Goal: Task Accomplishment & Management: Manage account settings

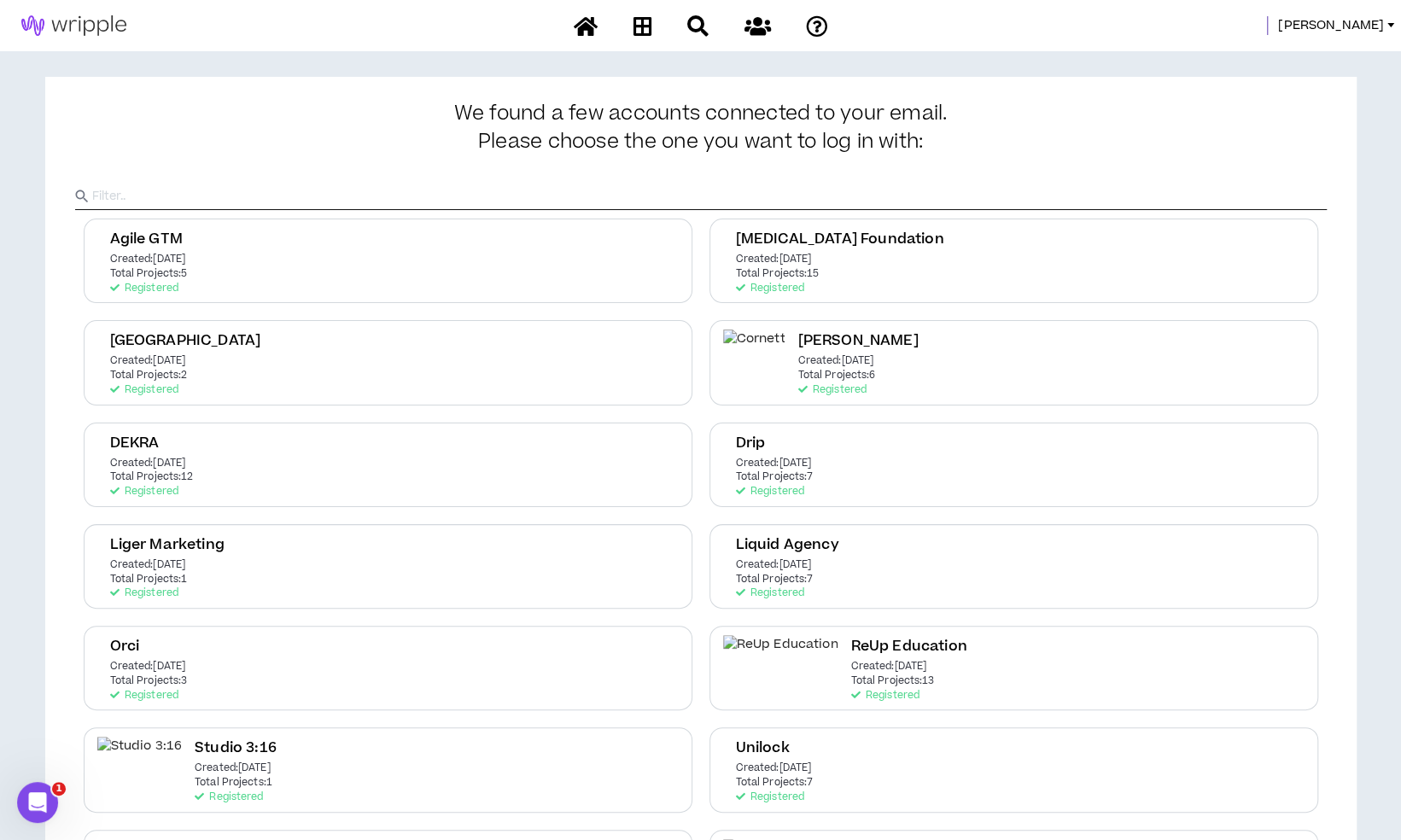
scroll to position [205, 0]
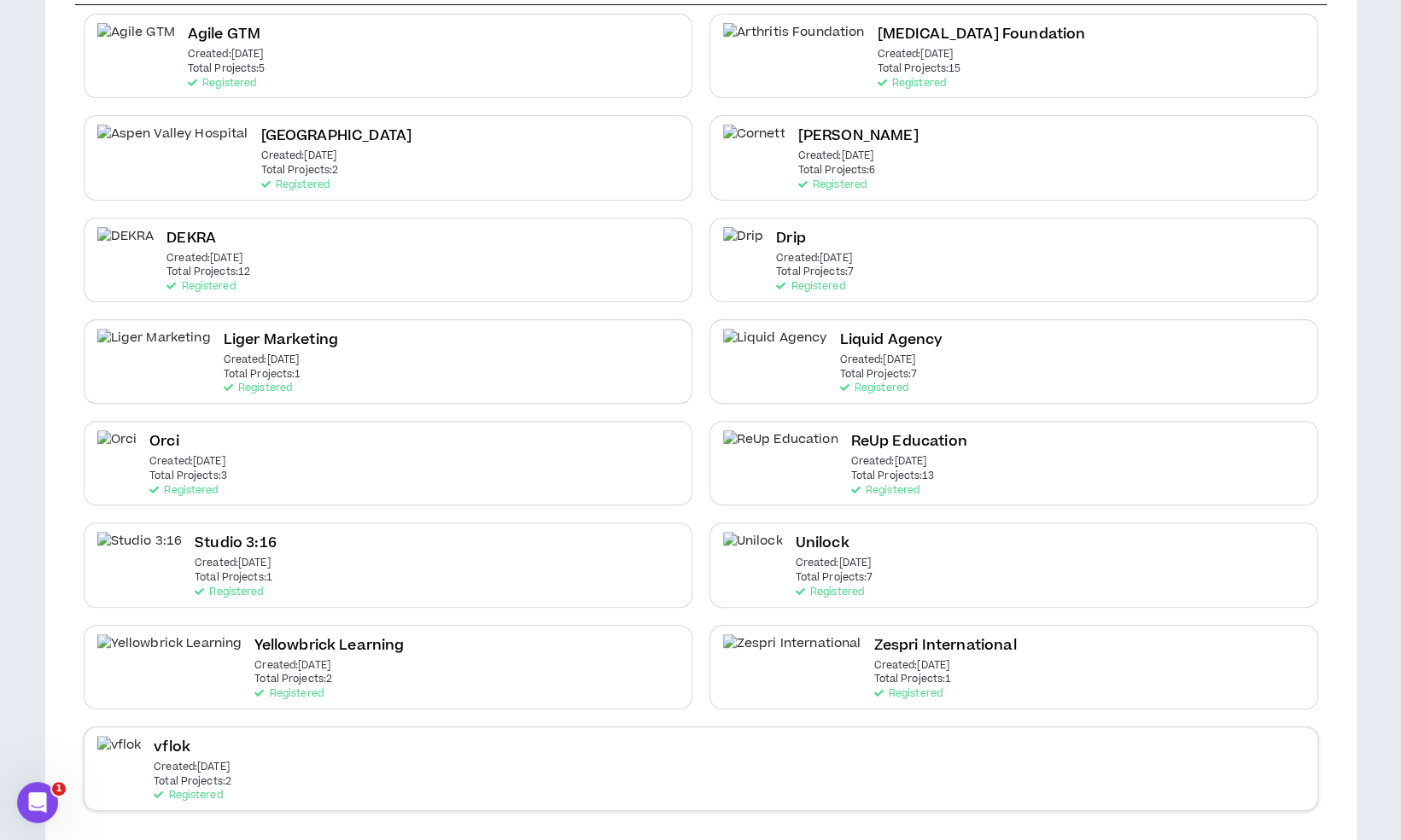
click at [486, 758] on div "vflok Created: [DATE] Total Projects: 2 Registered" at bounding box center [700, 768] width 1234 height 85
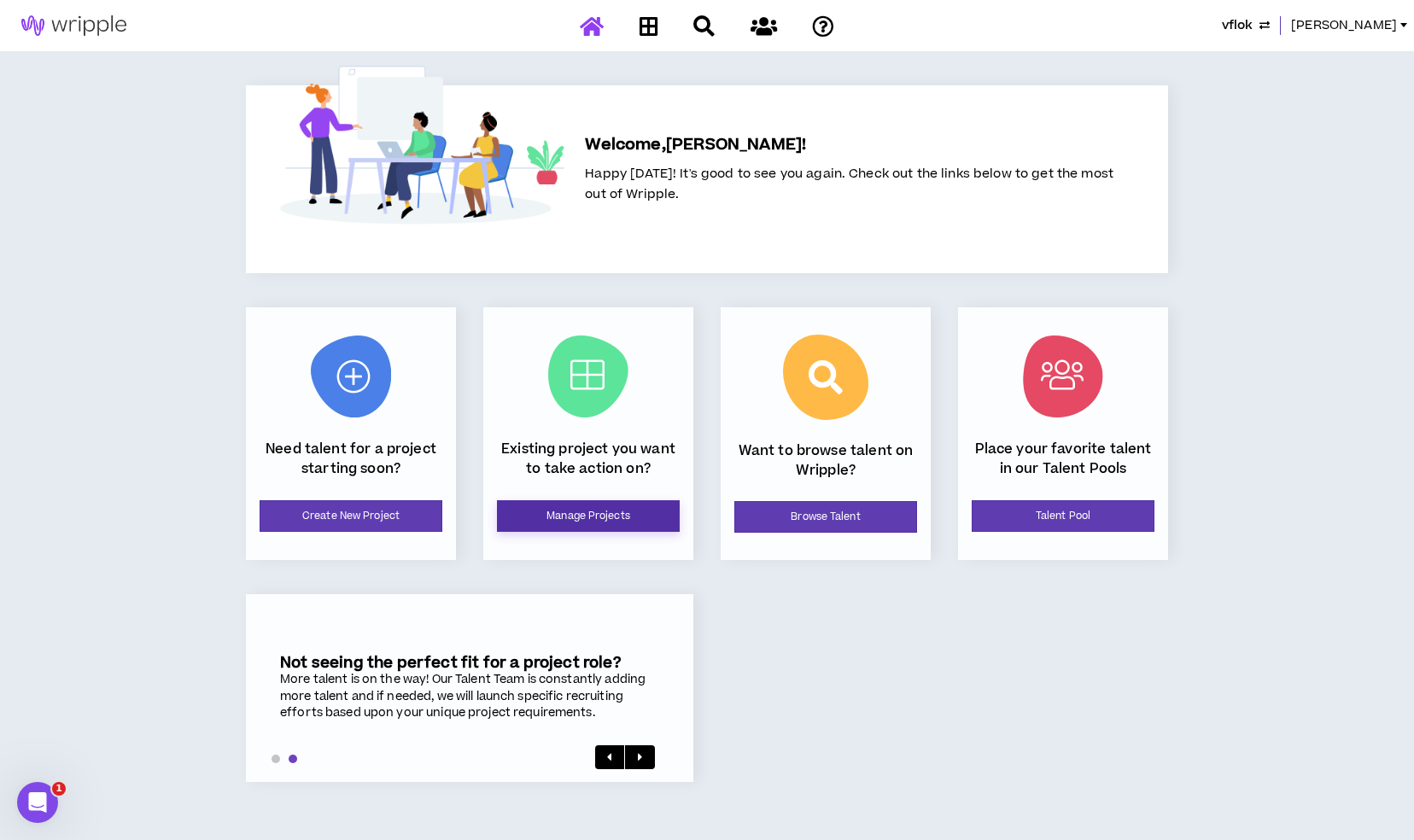
click at [565, 508] on link "Manage Projects" at bounding box center [588, 515] width 182 height 32
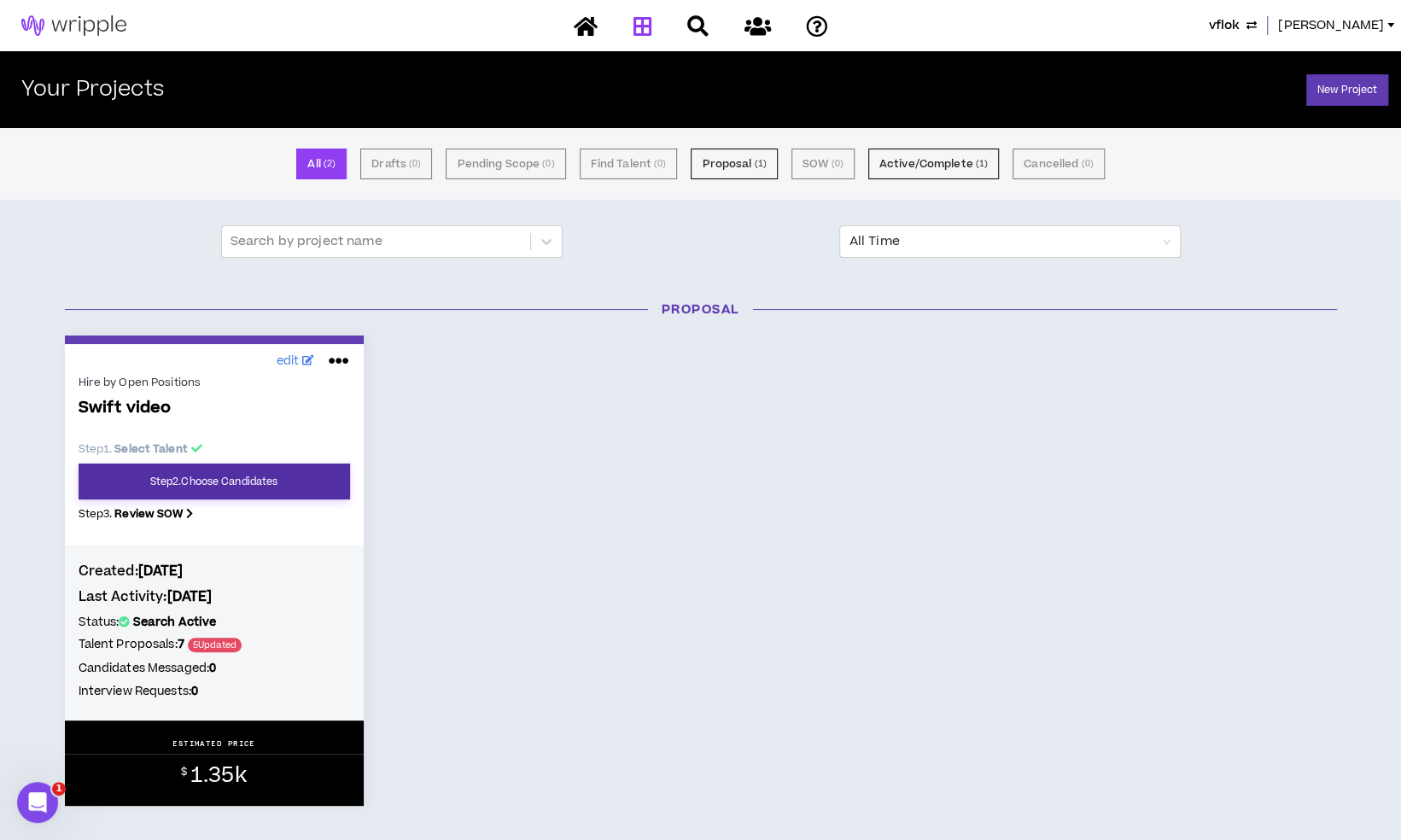
click at [331, 485] on link "Step 2 . Choose Candidates" at bounding box center [214, 481] width 272 height 36
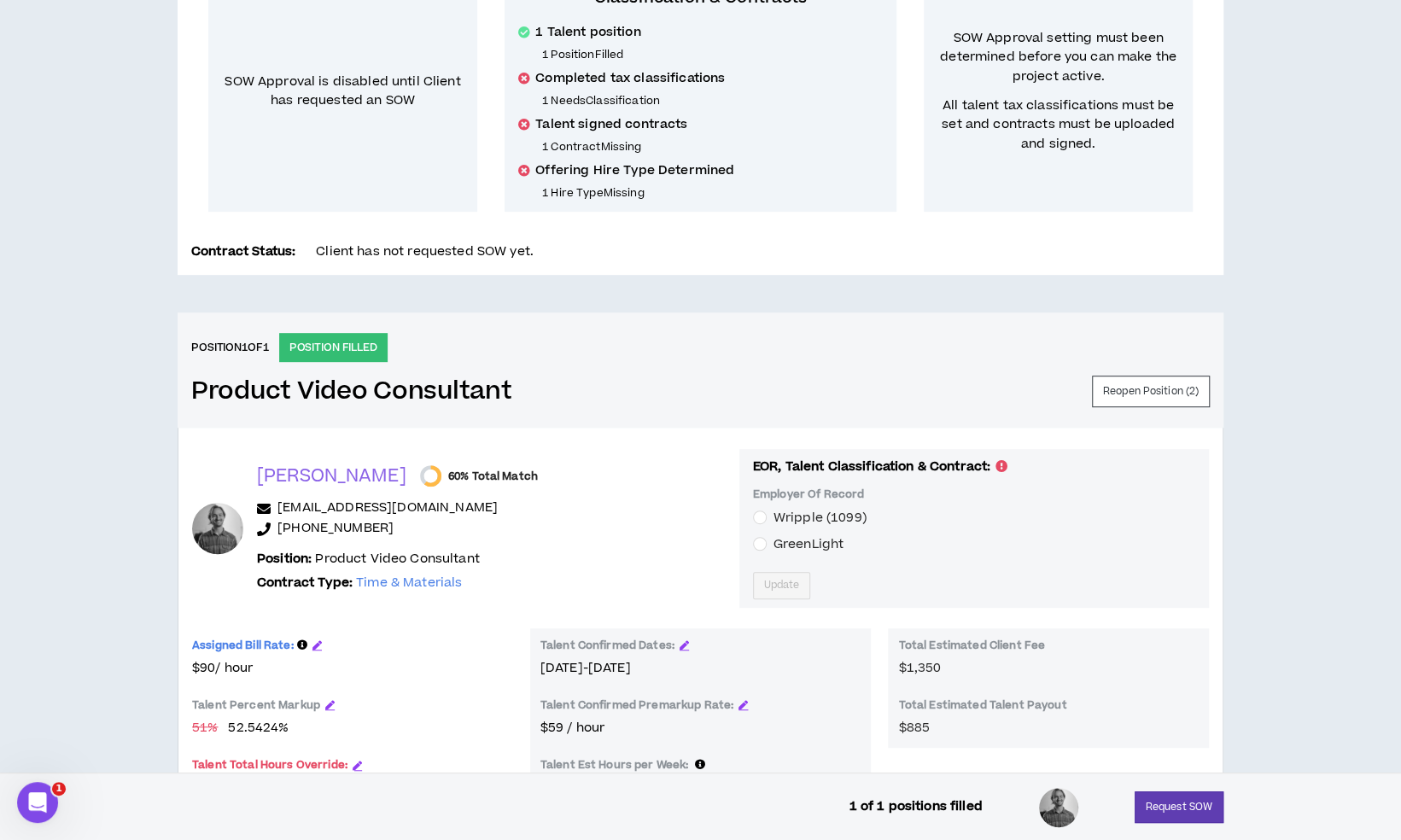
scroll to position [389, 0]
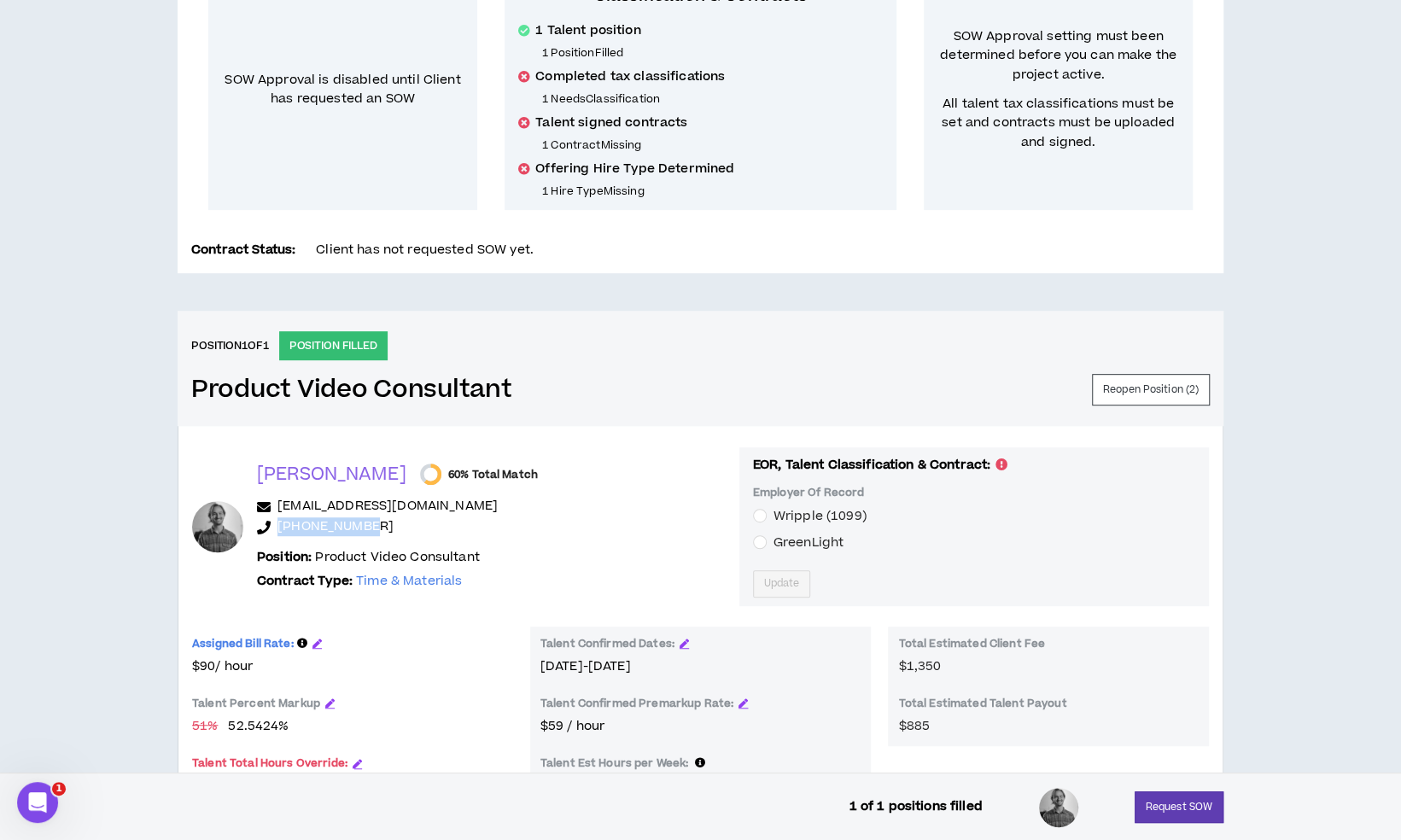
drag, startPoint x: 365, startPoint y: 527, endPoint x: 275, endPoint y: 516, distance: 90.7
click at [275, 517] on p "[PHONE_NUMBER]" at bounding box center [492, 527] width 469 height 20
copy link "[PHONE_NUMBER]"
click at [607, 497] on p "[EMAIL_ADDRESS][DOMAIN_NAME]" at bounding box center [492, 507] width 469 height 20
click at [773, 541] on span "GreenLight" at bounding box center [808, 543] width 70 height 18
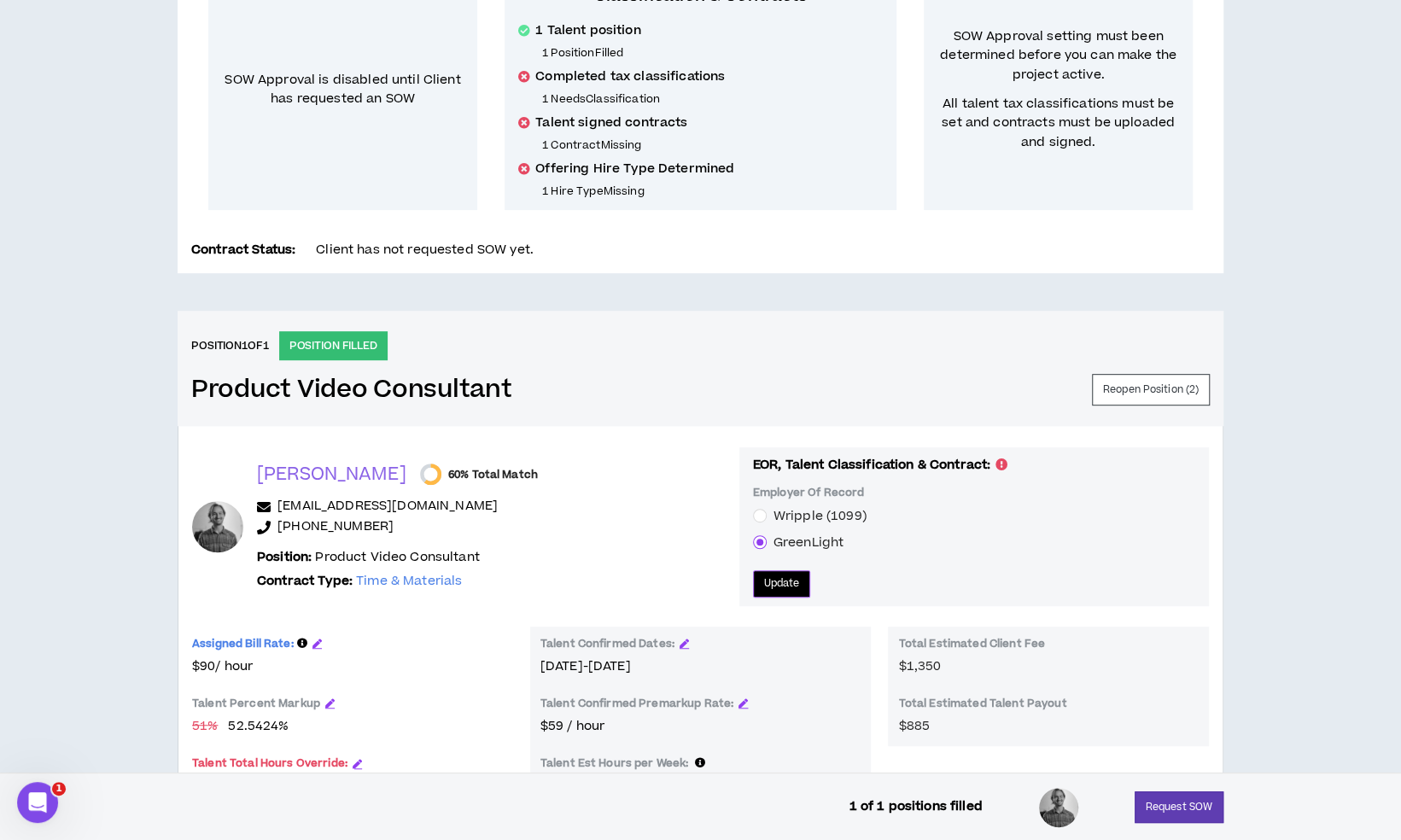
click at [752, 571] on button "Update" at bounding box center [782, 584] width 58 height 27
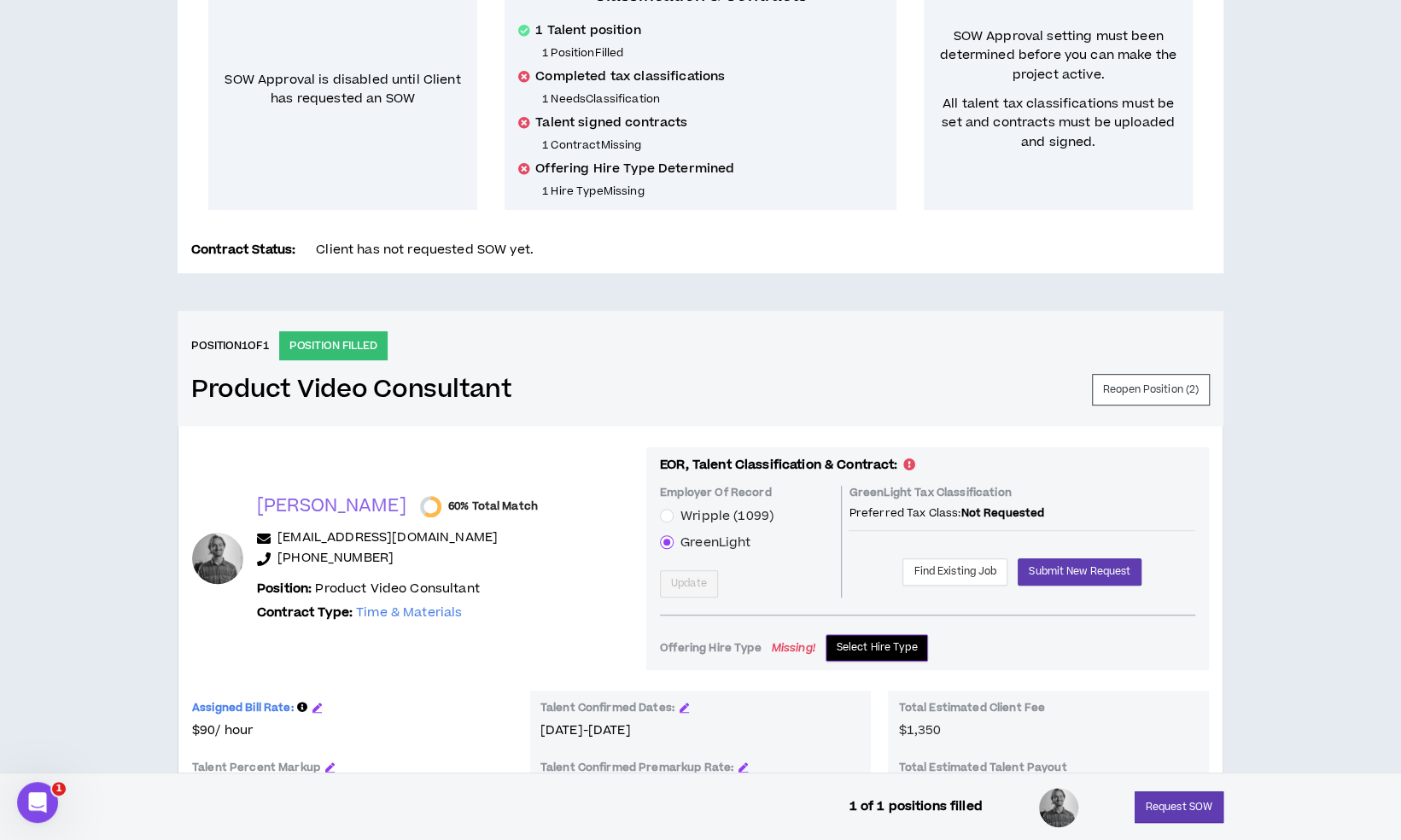
click at [831, 634] on button "Select Hire Type" at bounding box center [877, 648] width 103 height 27
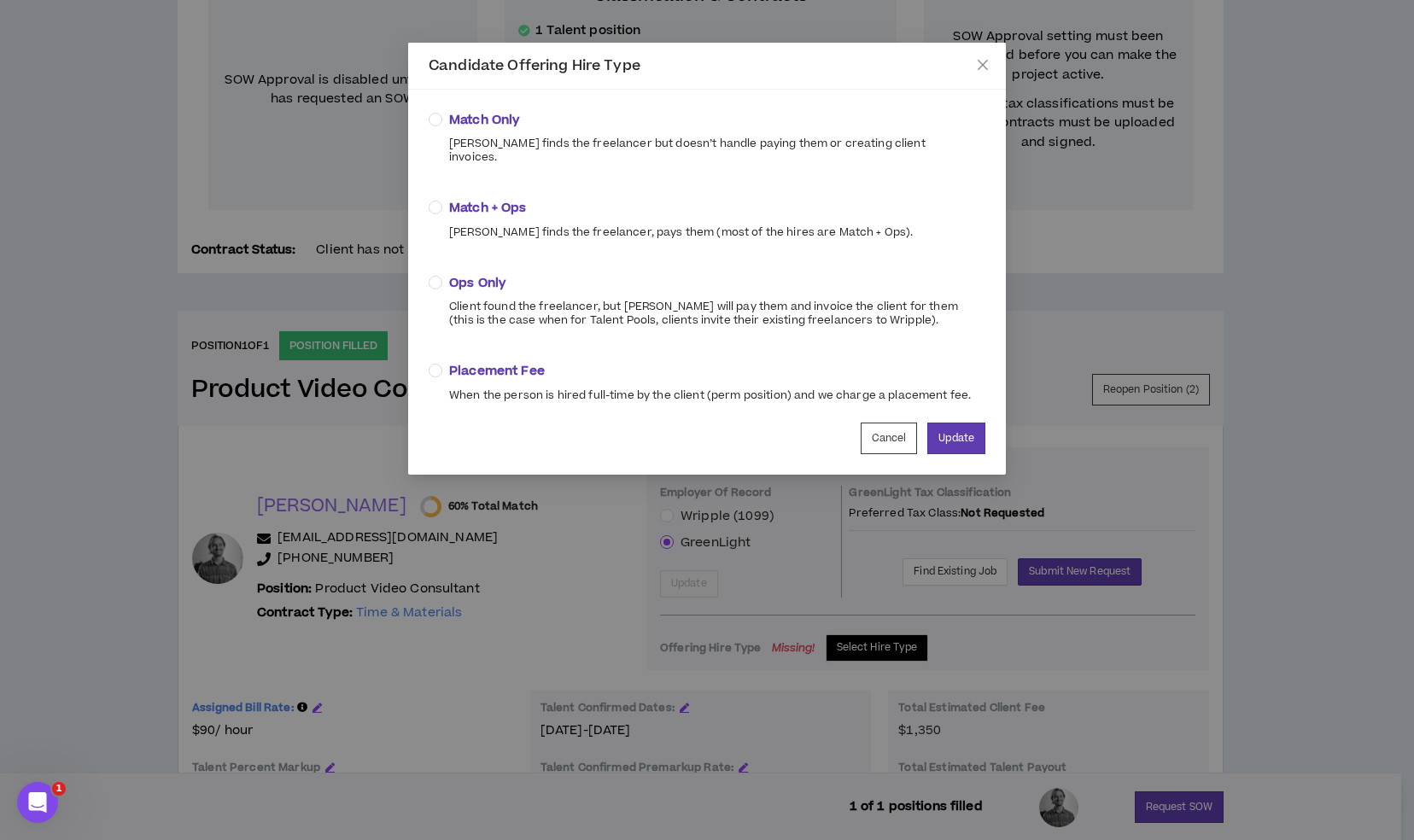
click at [459, 199] on span "Match + Ops" at bounding box center [681, 208] width 463 height 19
click at [952, 431] on button "Update" at bounding box center [956, 438] width 58 height 32
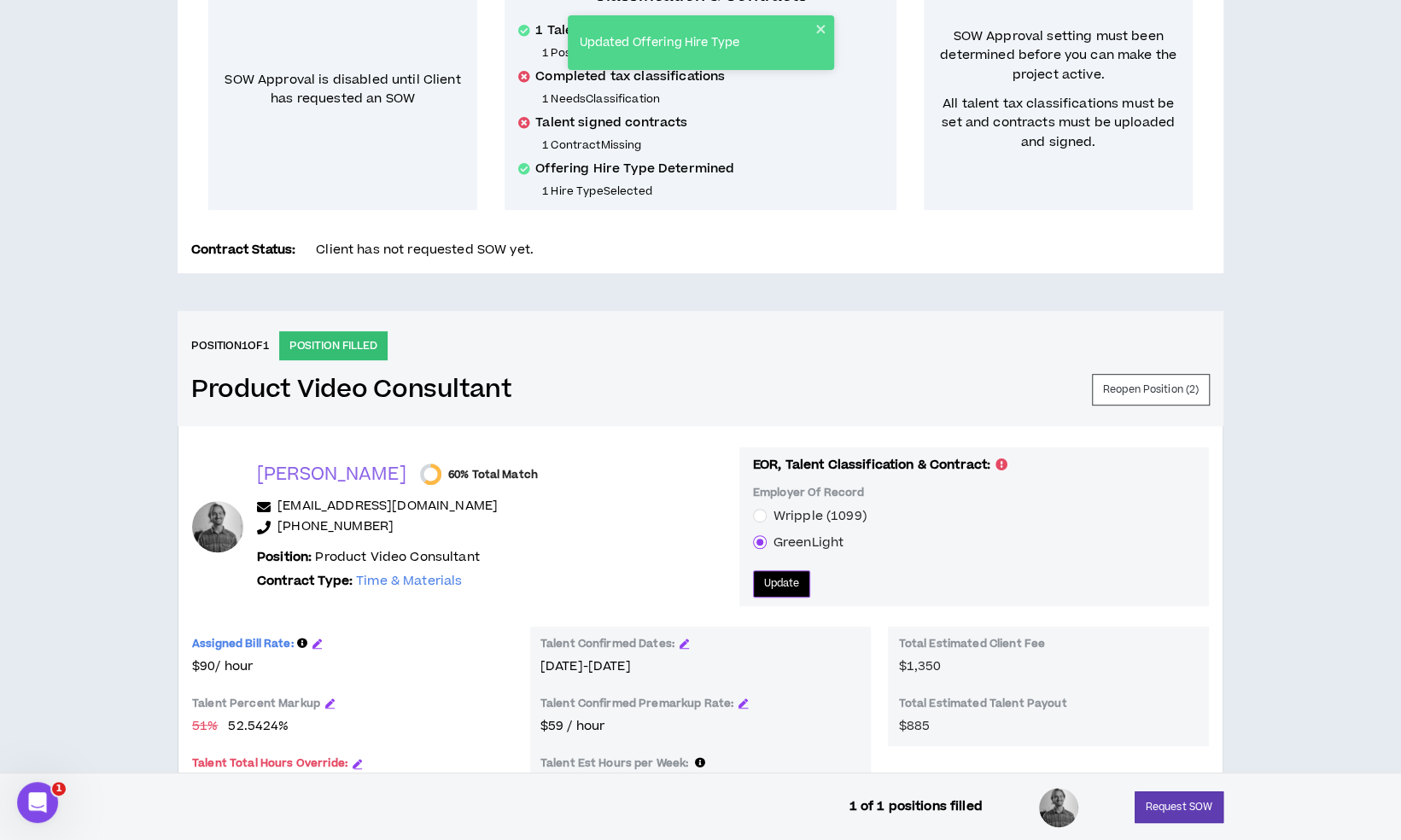
click at [764, 589] on button "Update" at bounding box center [782, 584] width 58 height 27
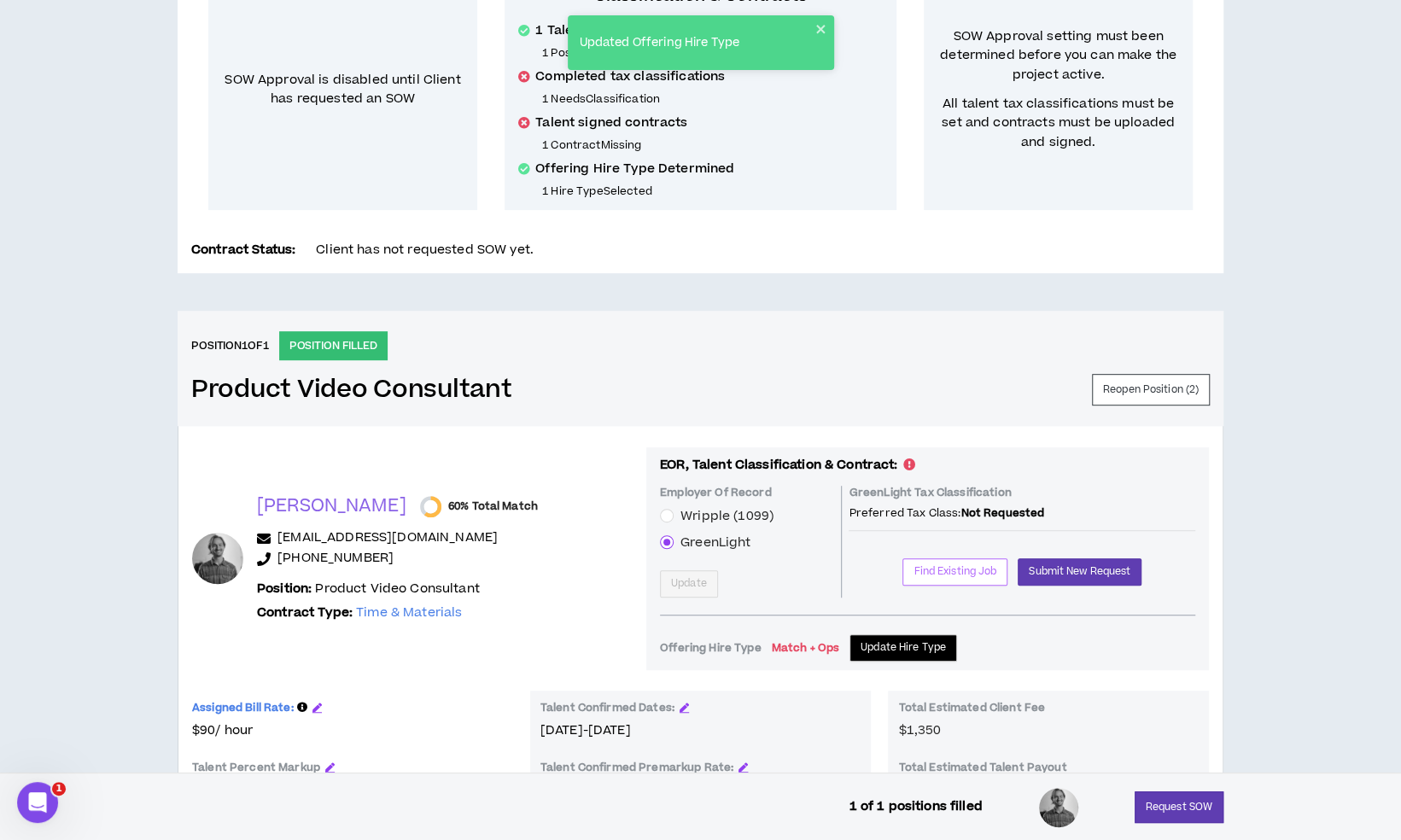
click at [934, 564] on span "Find Existing Job" at bounding box center [954, 572] width 83 height 16
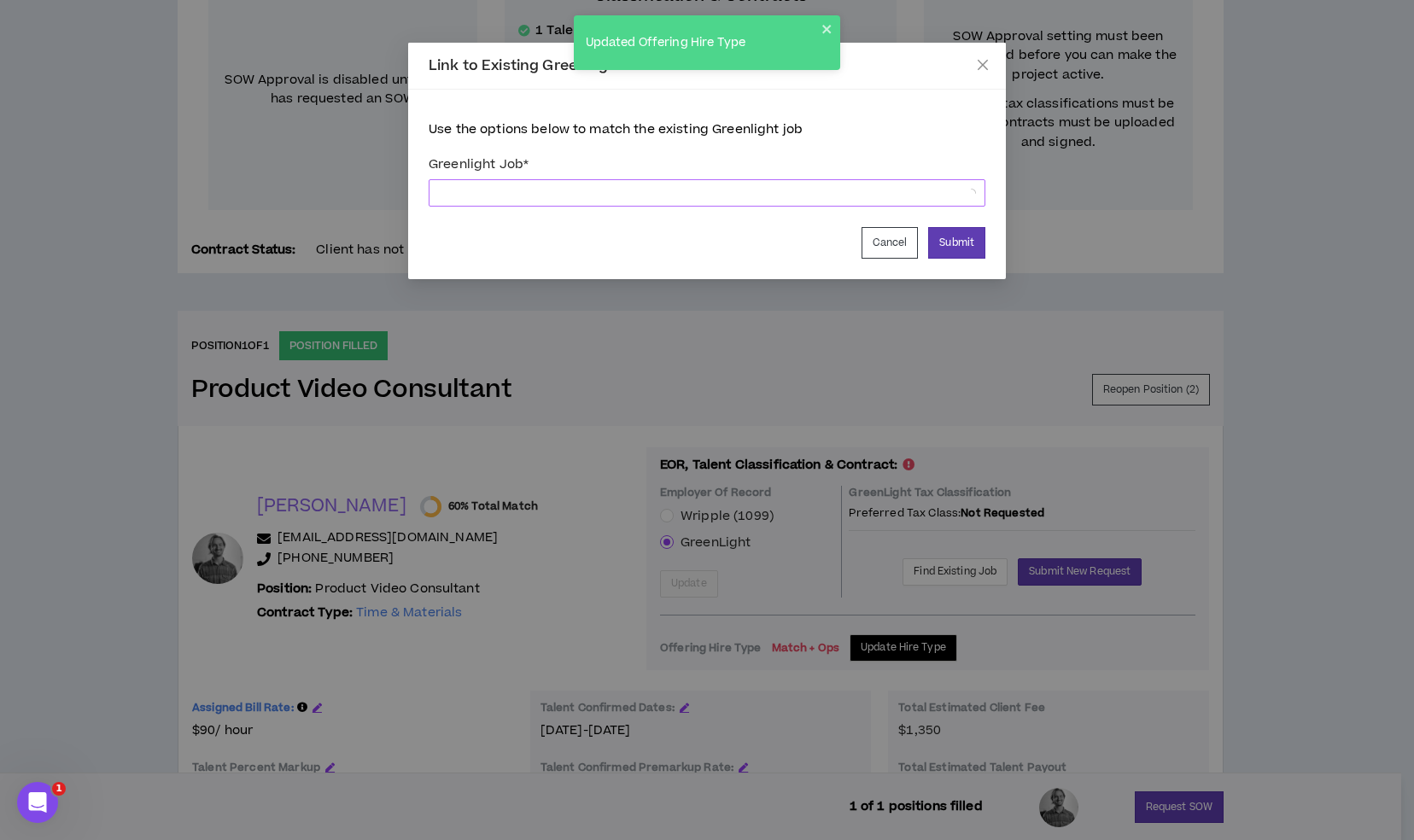
click at [563, 181] on span at bounding box center [707, 192] width 536 height 26
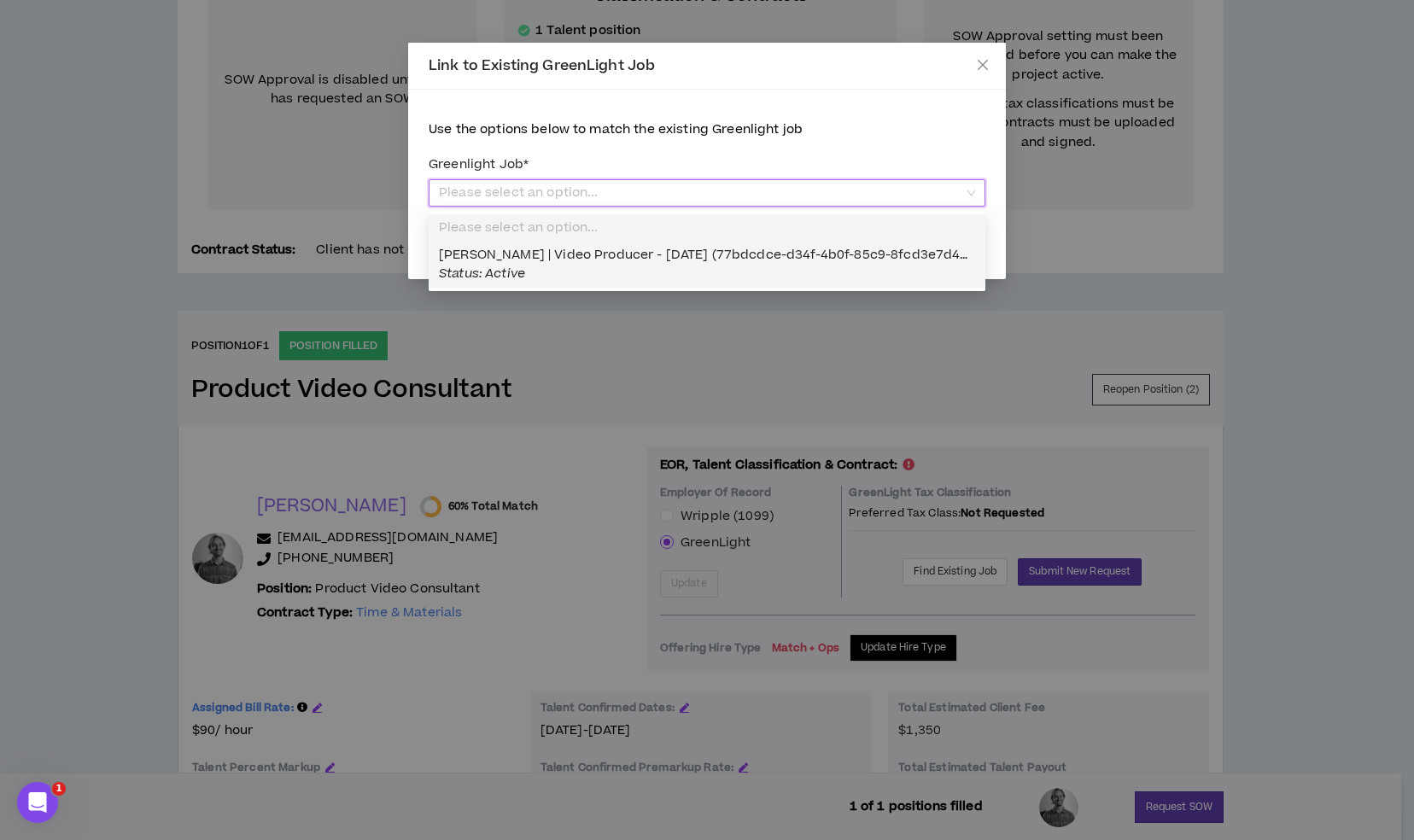
click at [587, 266] on div "[PERSON_NAME] | Video Producer - [DATE] (77bdcdce-d34f-4b0f-85c9-8fcd3e7d415a) …" at bounding box center [707, 264] width 536 height 37
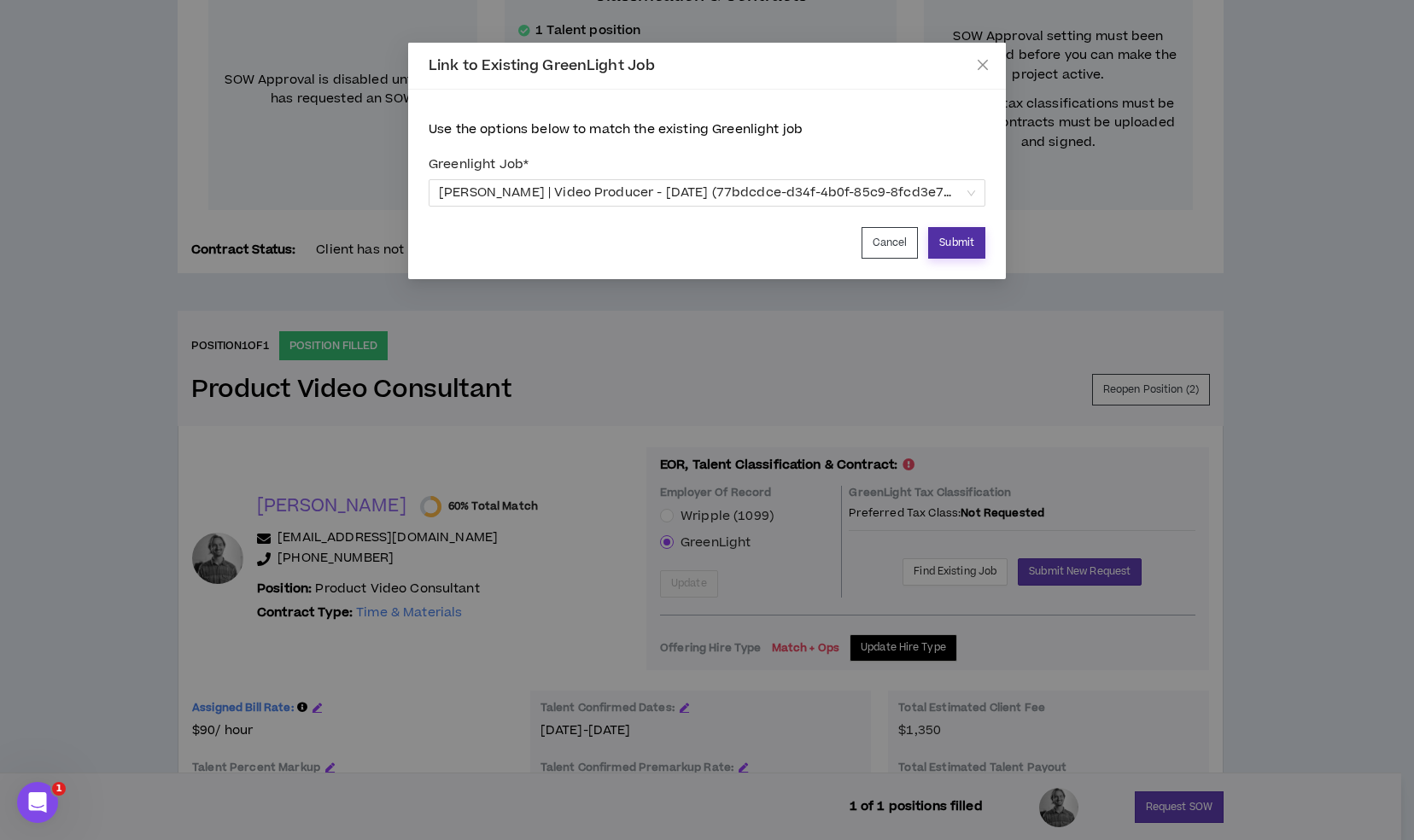
click at [959, 246] on button "Submit" at bounding box center [956, 243] width 57 height 32
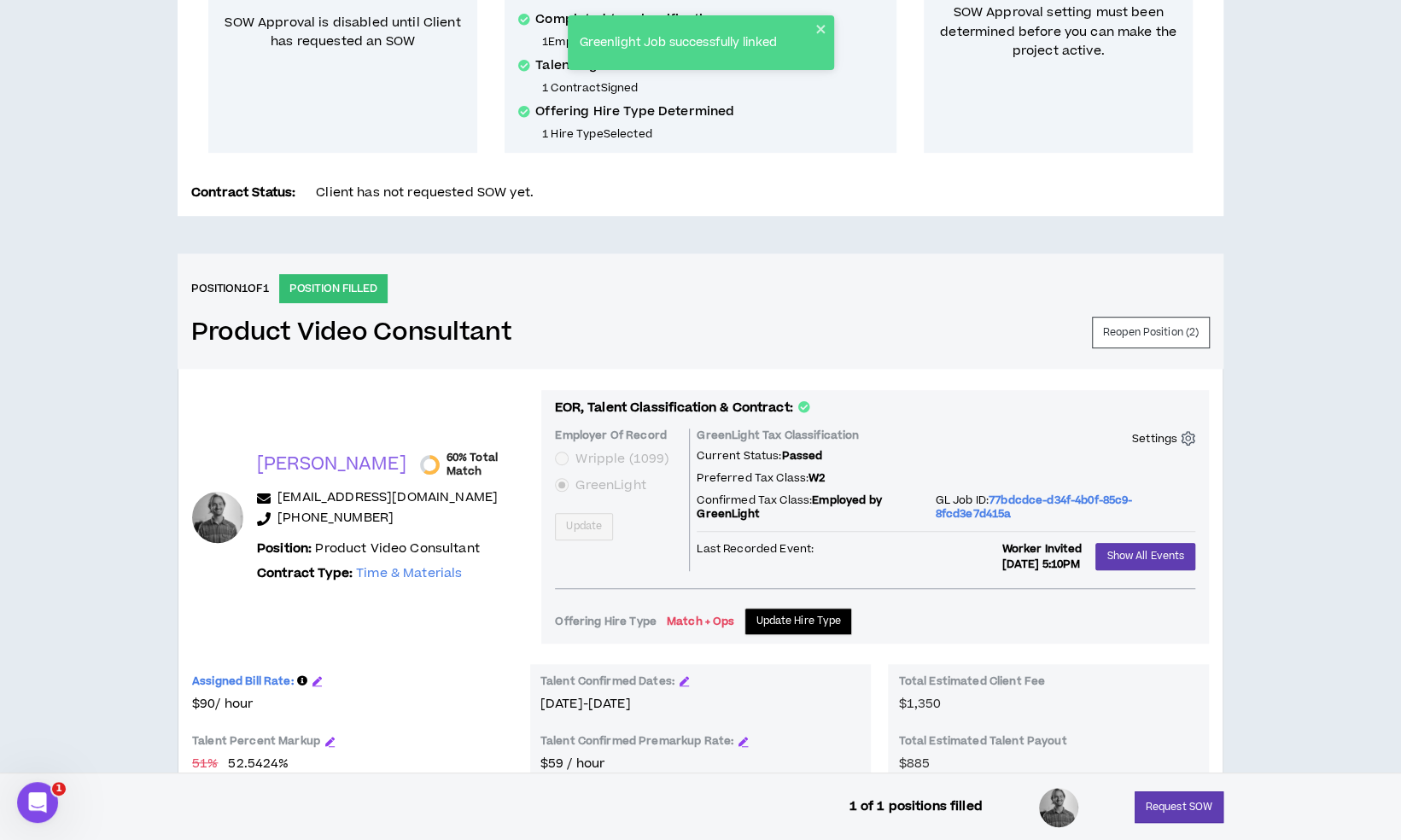
scroll to position [447, 0]
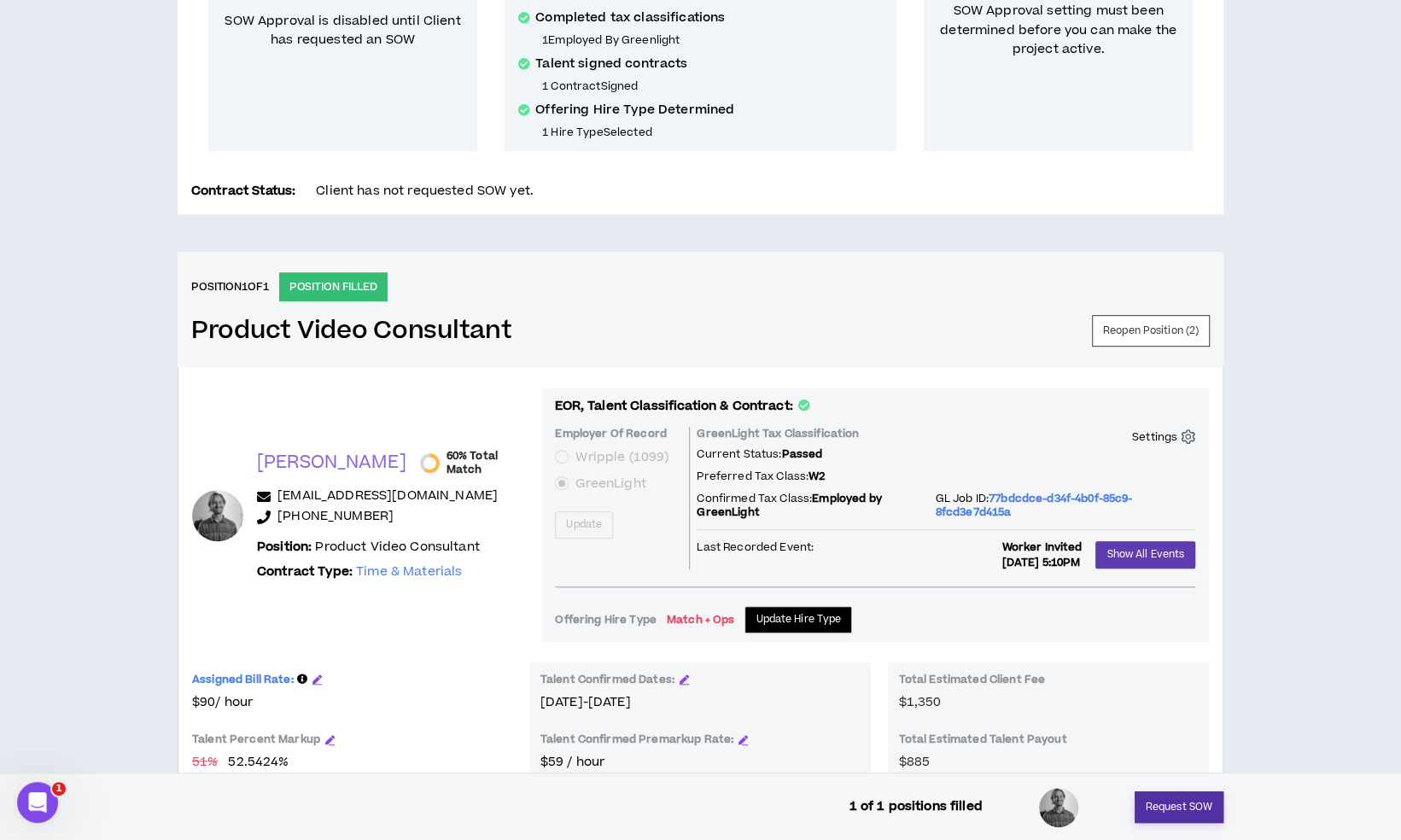
click at [1176, 817] on button "Request SOW" at bounding box center [1178, 806] width 88 height 32
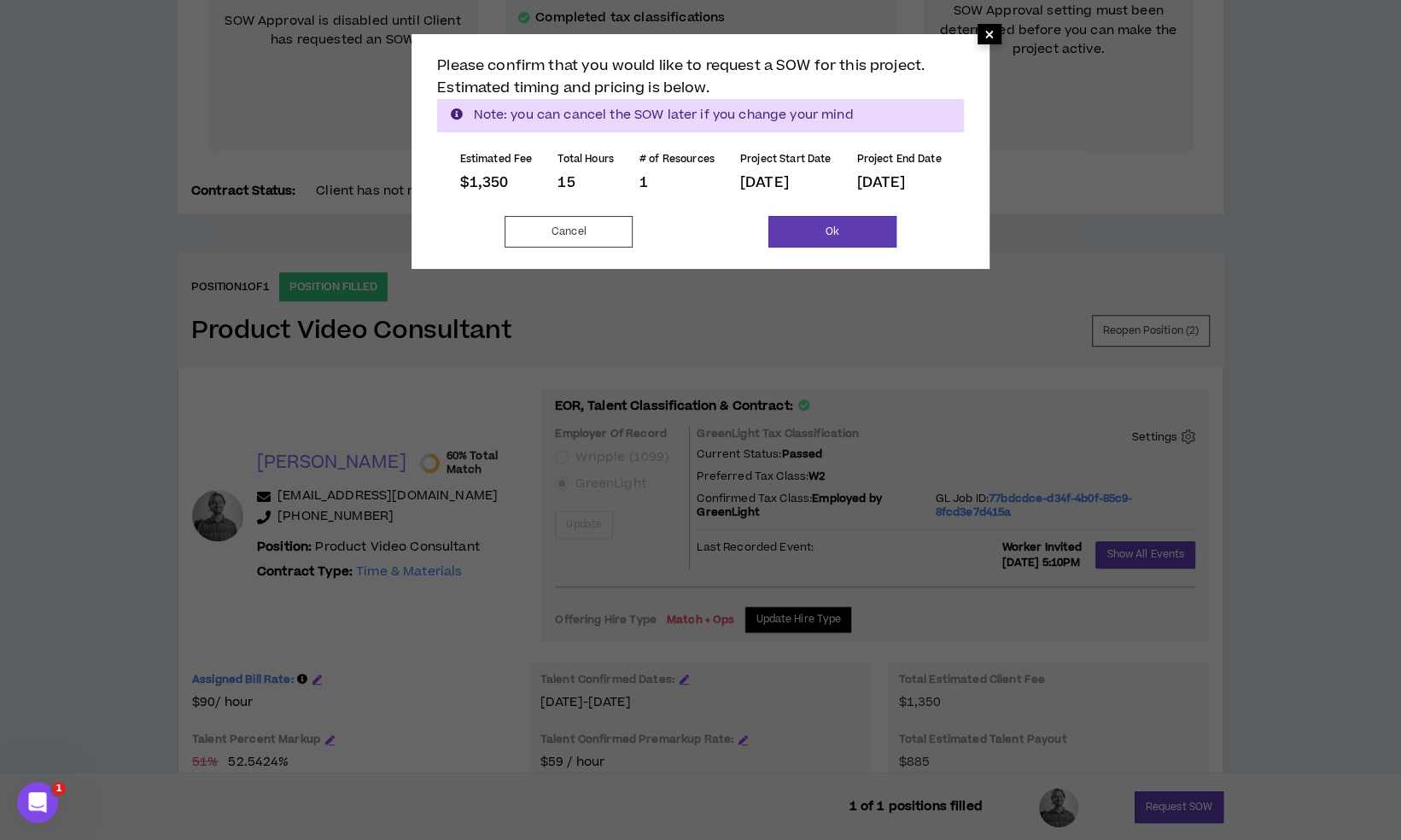
click at [987, 30] on span "×" at bounding box center [989, 34] width 24 height 20
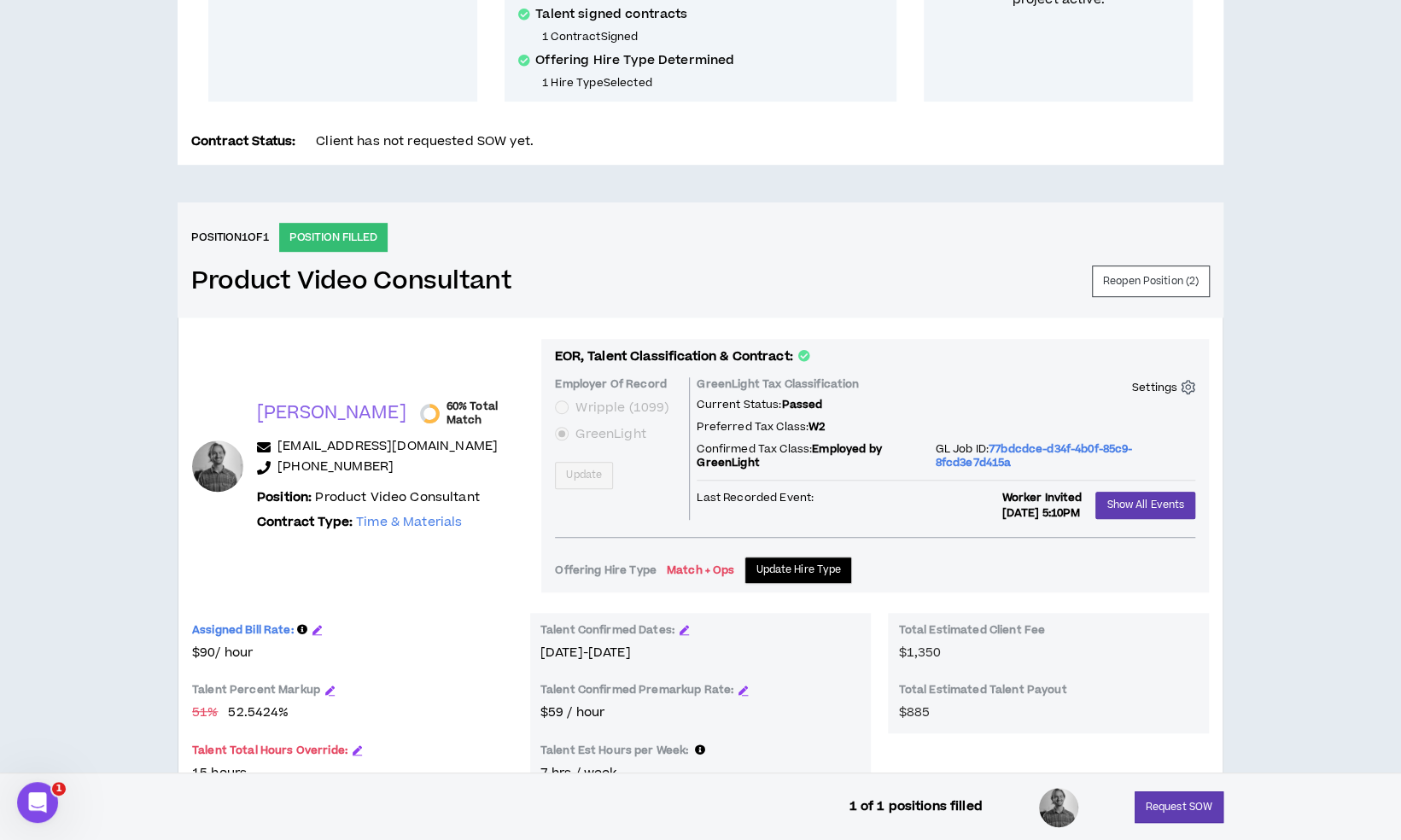
scroll to position [586, 0]
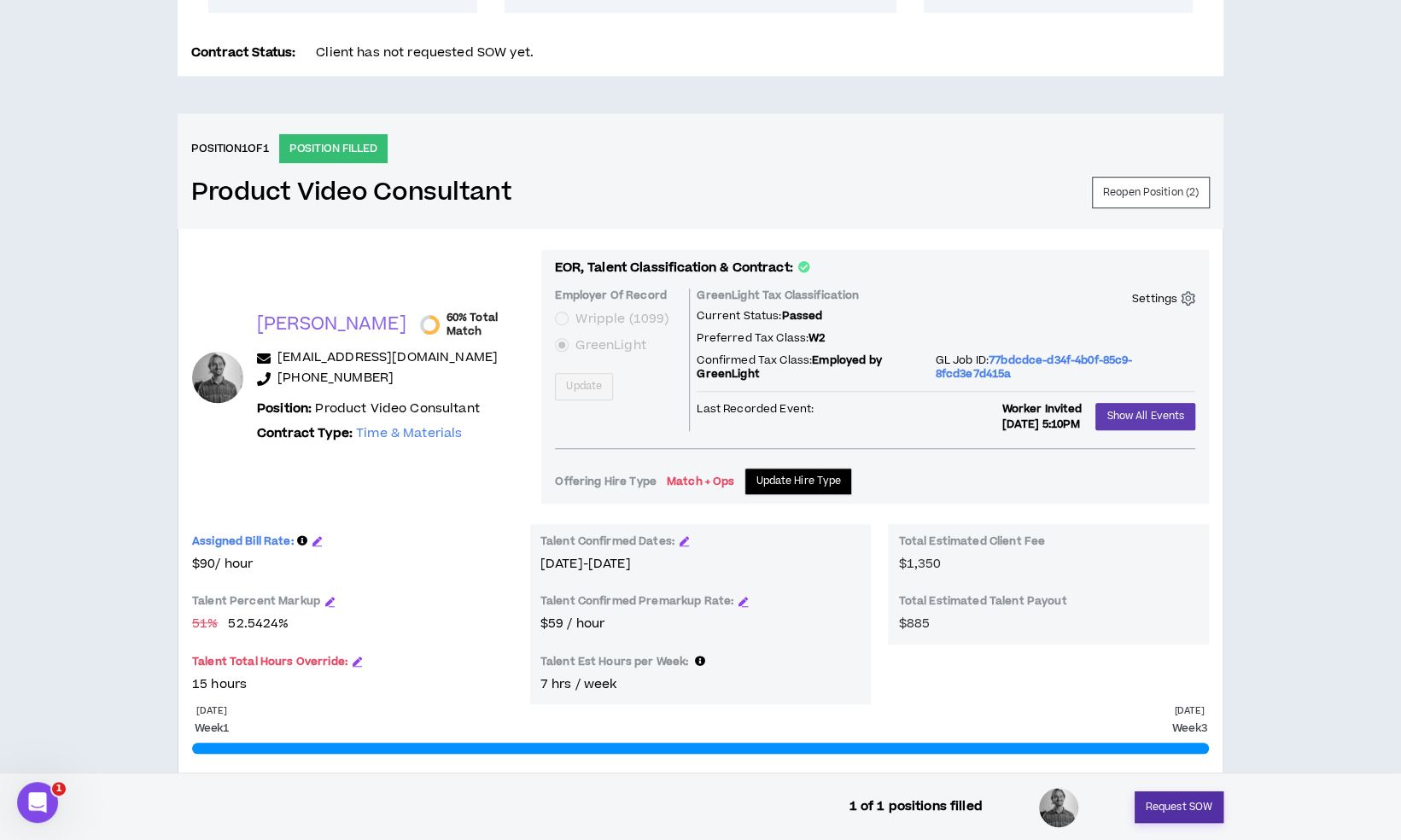
click at [1162, 804] on button "Request SOW" at bounding box center [1178, 806] width 88 height 32
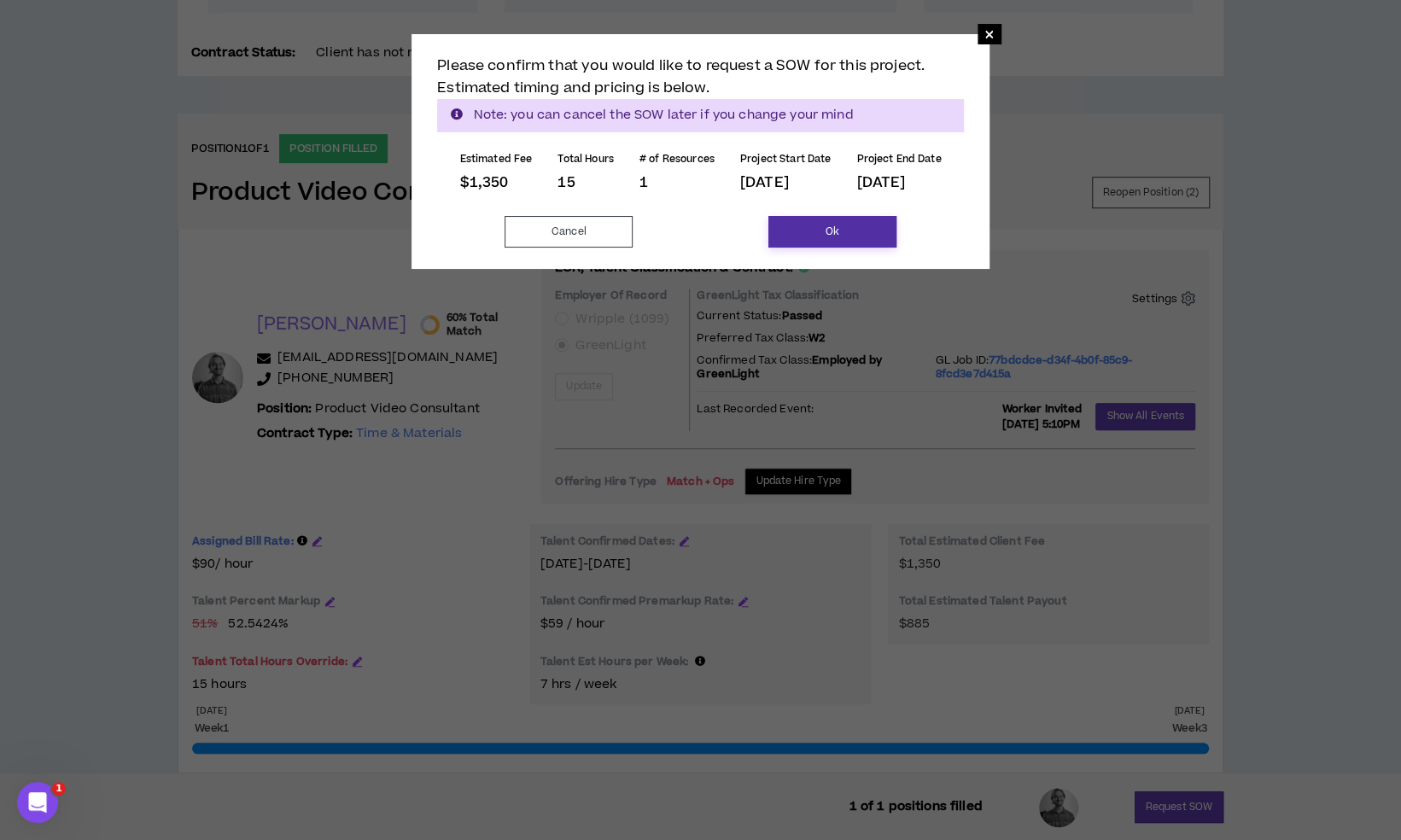
click at [810, 234] on button "Ok" at bounding box center [832, 232] width 128 height 32
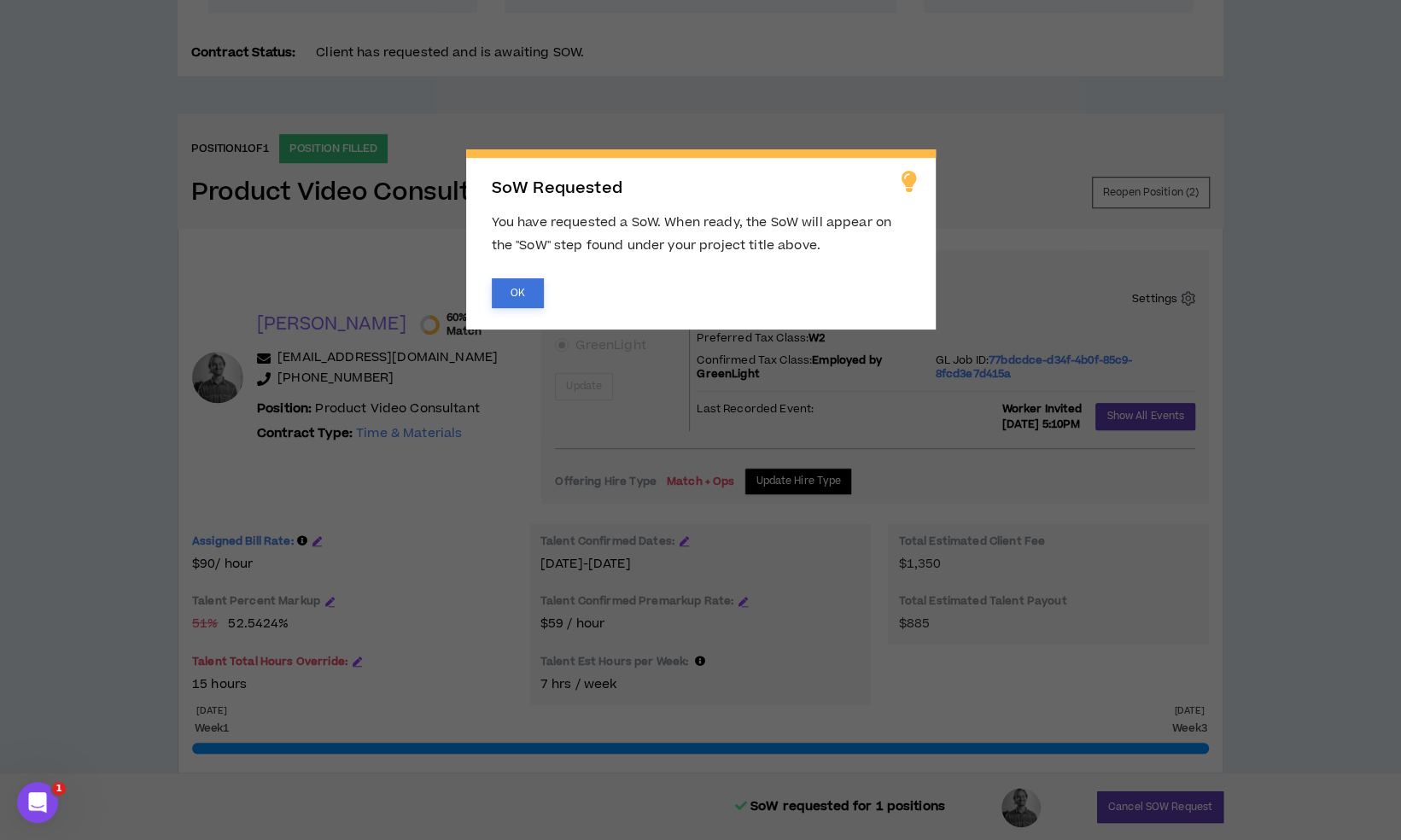
click at [520, 302] on button "OK" at bounding box center [517, 293] width 52 height 30
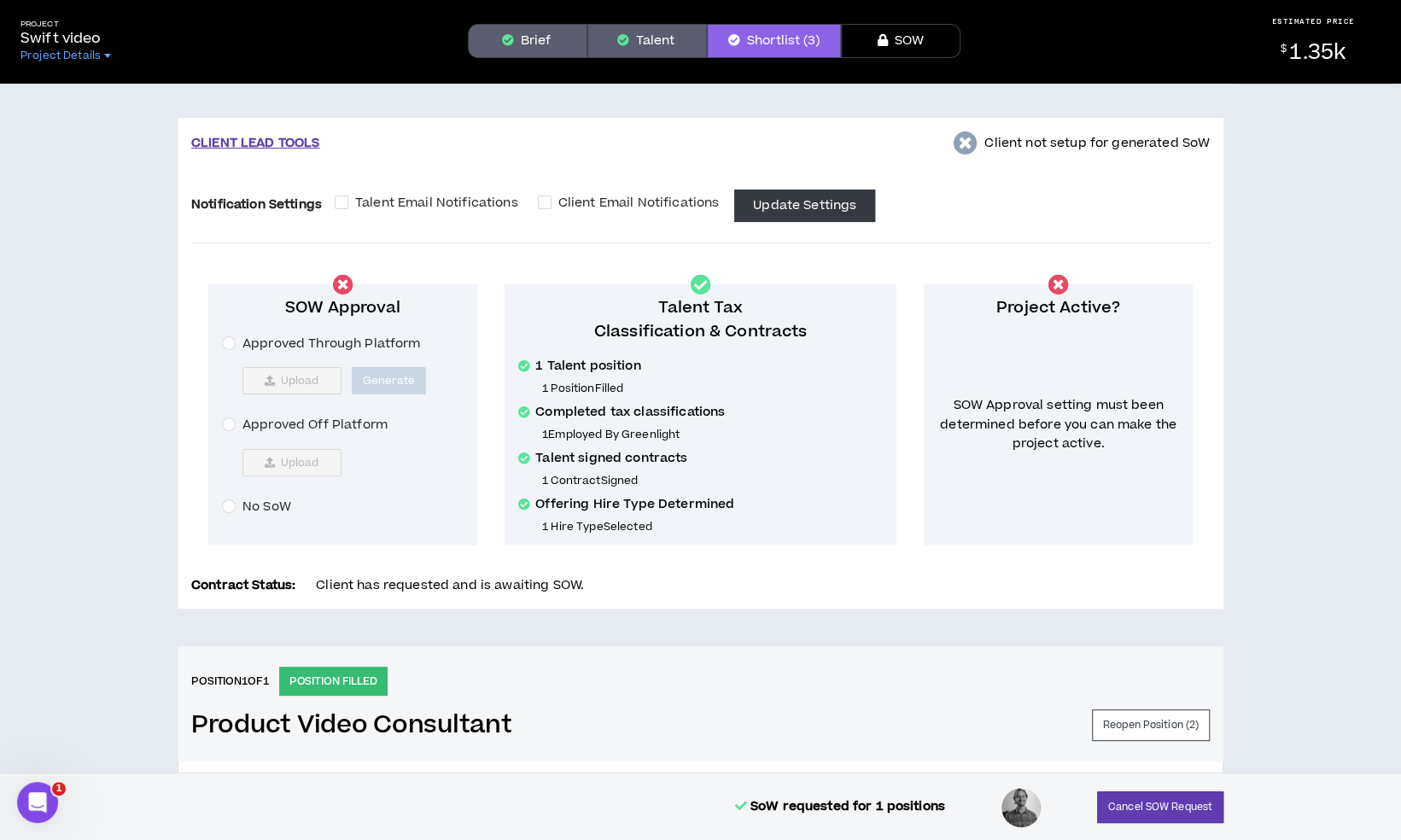
scroll to position [45, 0]
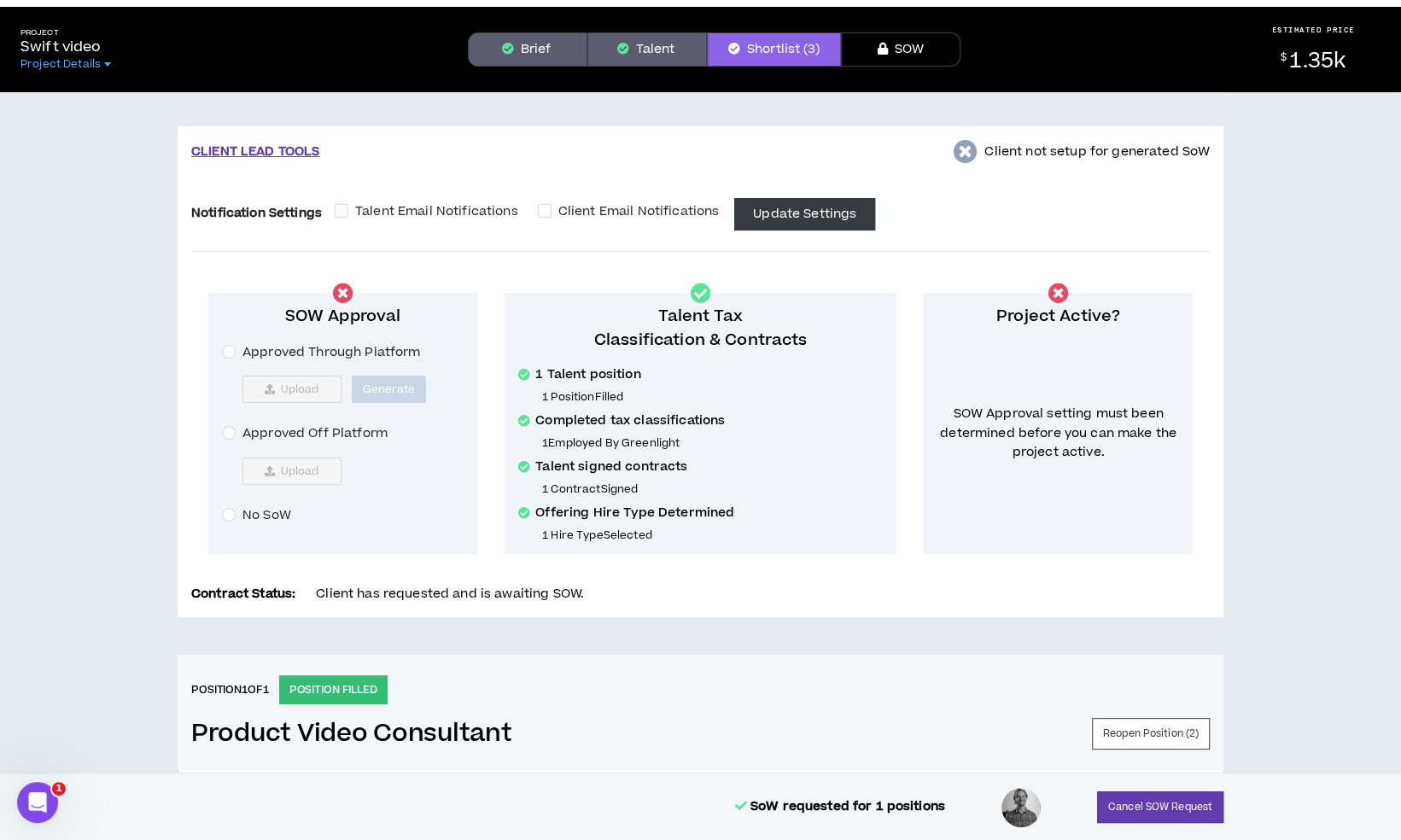
click at [287, 434] on span "Approved Off Platform" at bounding box center [315, 433] width 159 height 19
click at [282, 472] on span "Upload" at bounding box center [299, 471] width 38 height 14
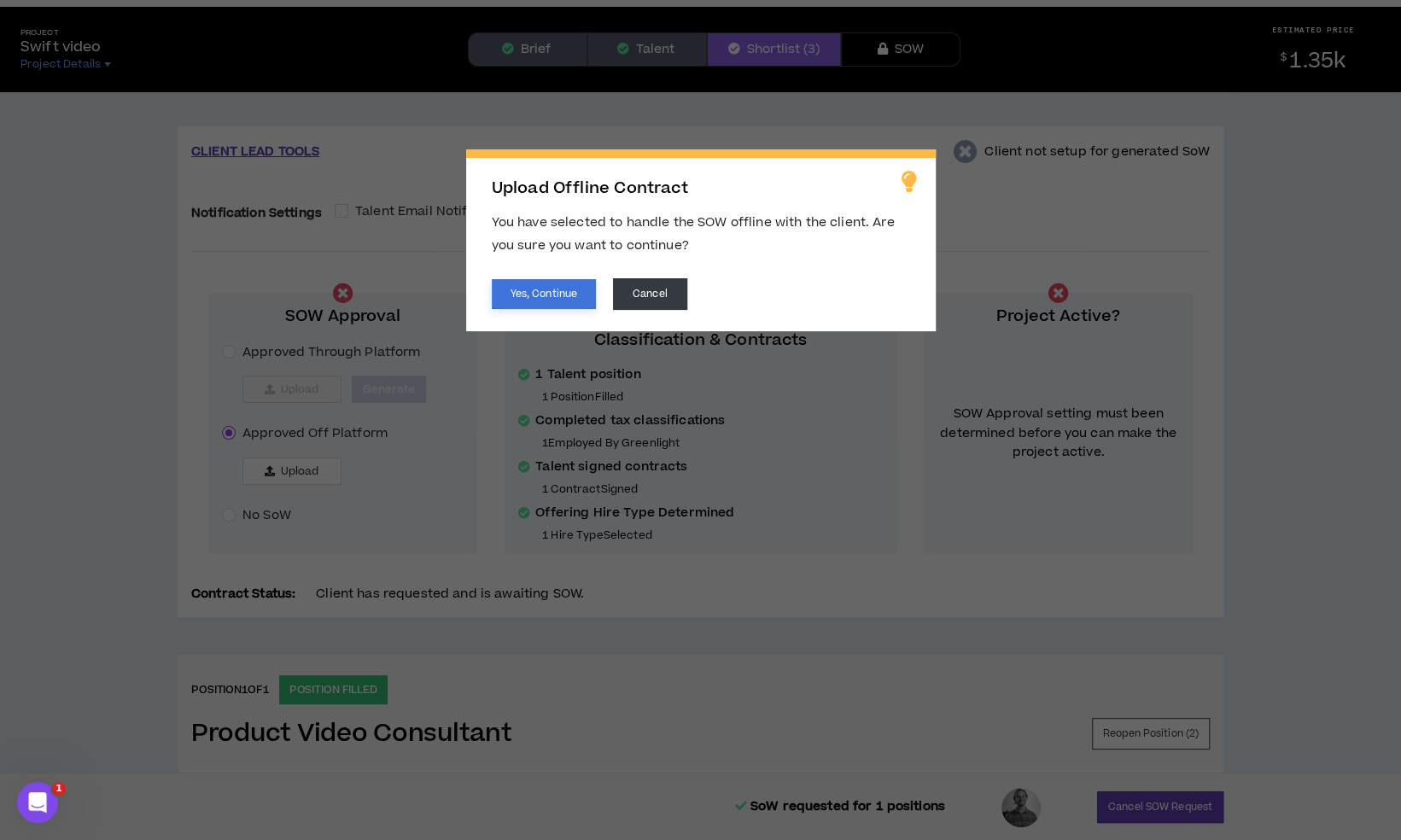
click at [541, 291] on button "Yes, Continue" at bounding box center [544, 294] width 104 height 30
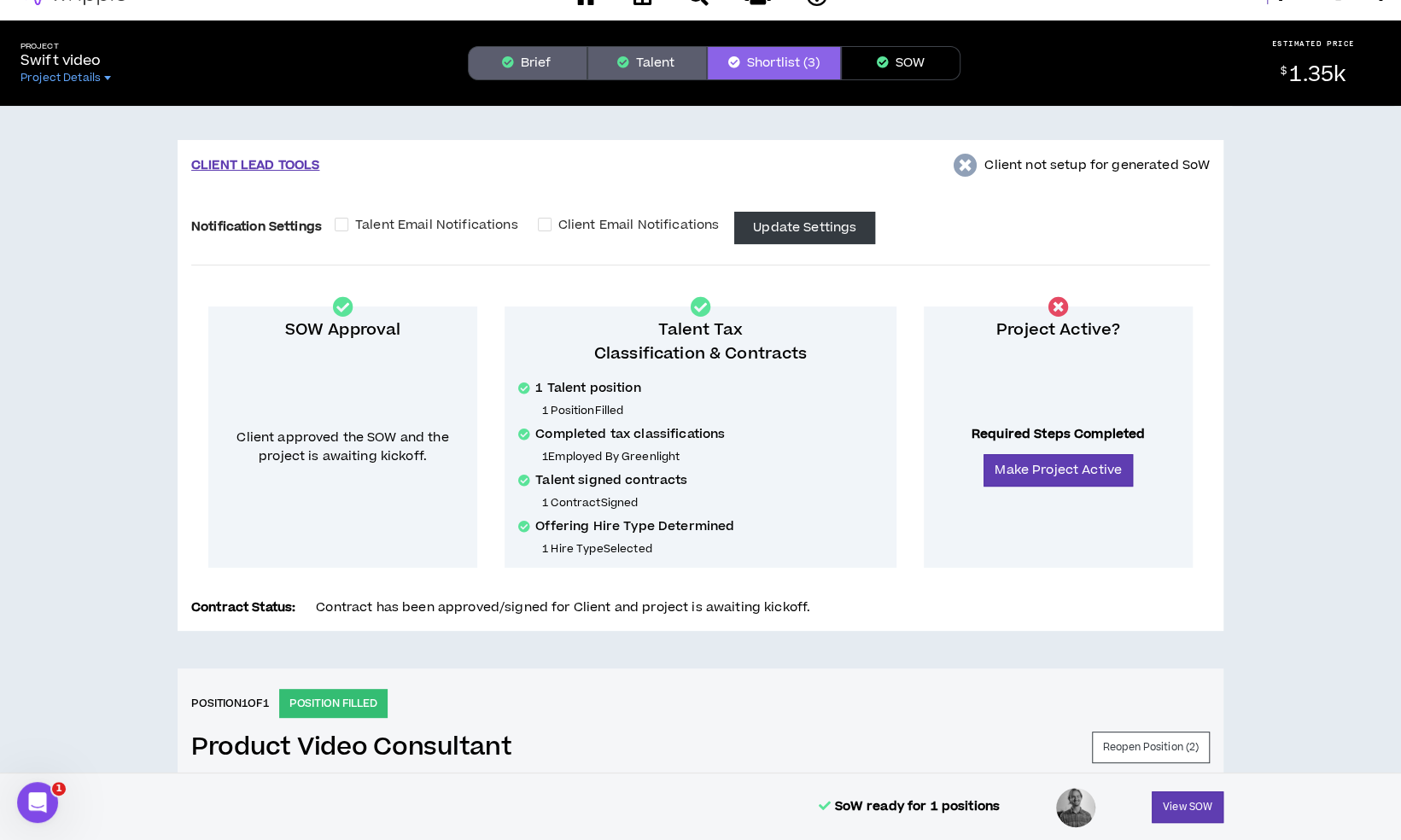
scroll to position [29, 0]
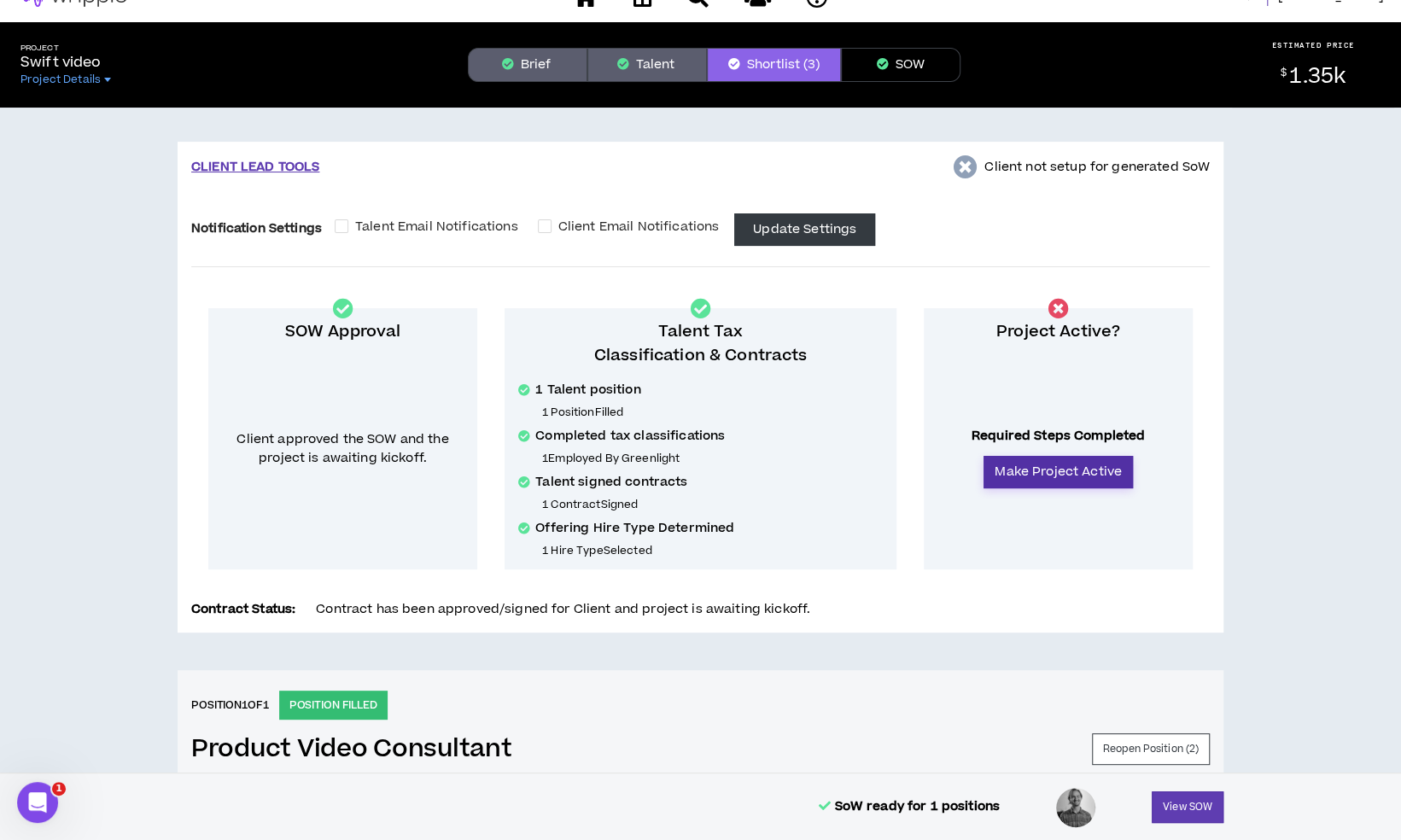
click at [1067, 484] on button "Make Project Active" at bounding box center [1058, 472] width 150 height 33
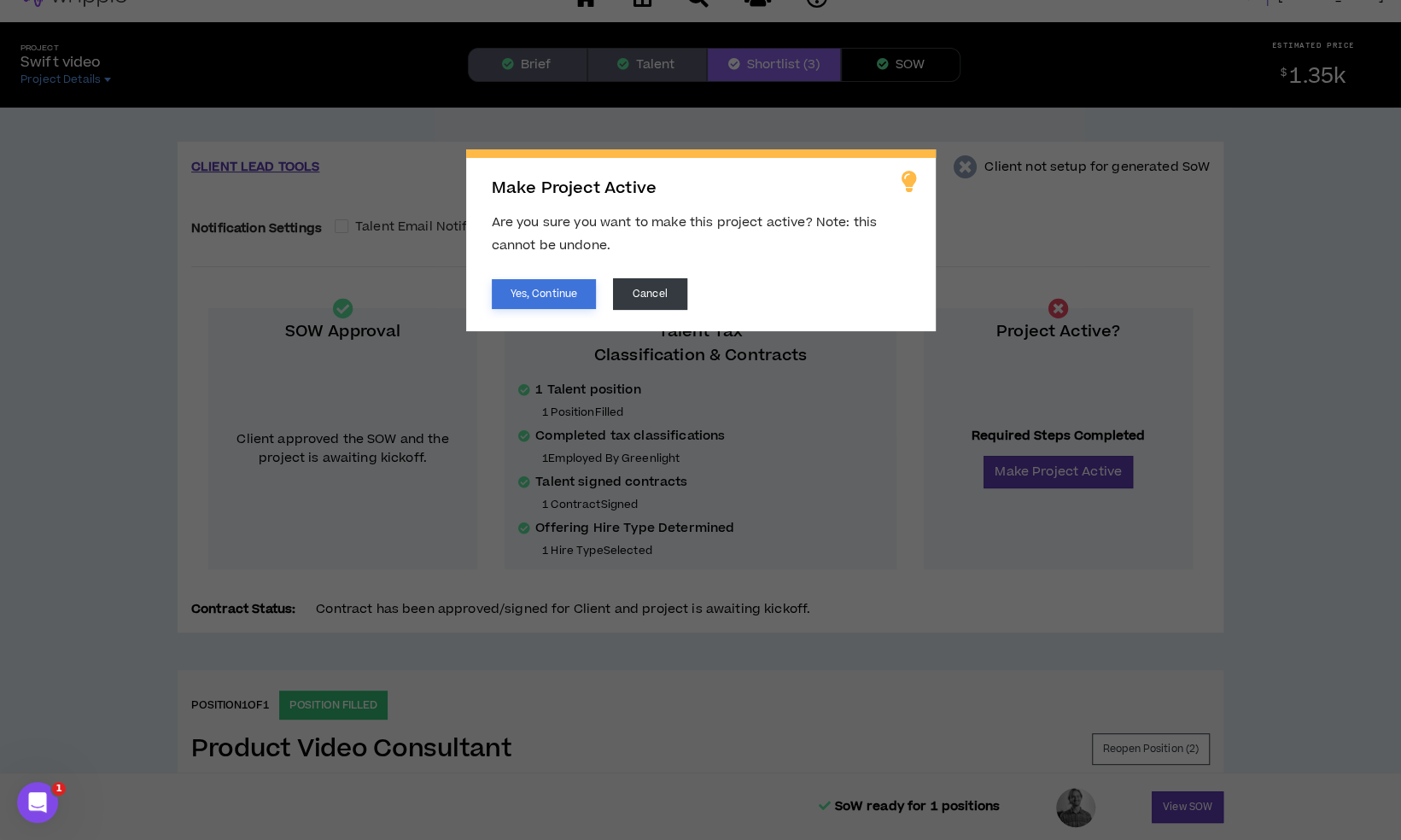
click at [560, 306] on button "Yes, Continue" at bounding box center [544, 294] width 104 height 30
